Goal: Use online tool/utility: Utilize a website feature to perform a specific function

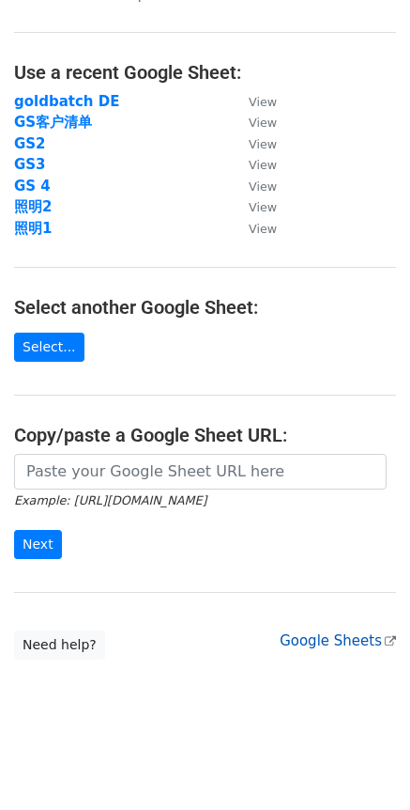
scroll to position [65, 0]
click at [349, 642] on link "Google Sheets" at bounding box center [338, 640] width 116 height 17
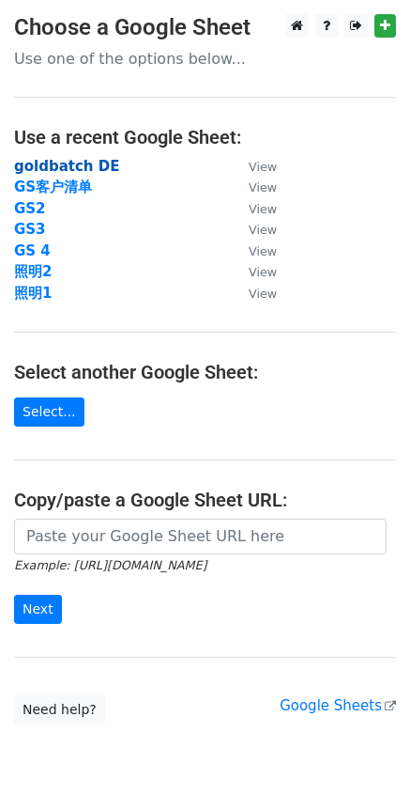
click at [91, 168] on strong "goldbatch DE" at bounding box center [66, 166] width 105 height 17
click at [88, 160] on strong "goldbatch DE" at bounding box center [66, 166] width 105 height 17
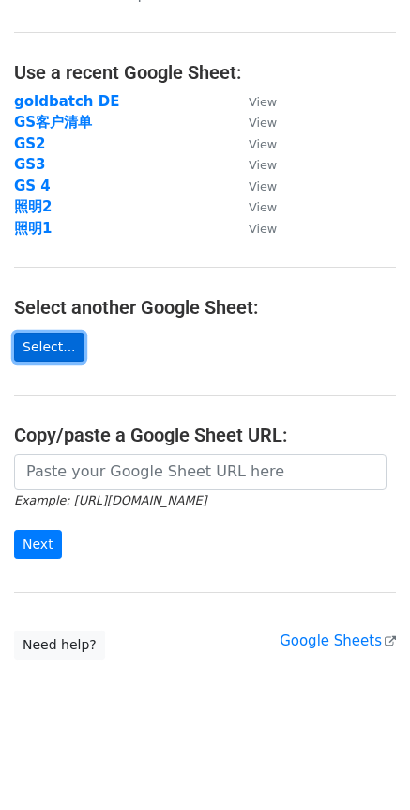
click at [52, 343] on link "Select..." at bounding box center [49, 347] width 70 height 29
